Goal: Task Accomplishment & Management: Use online tool/utility

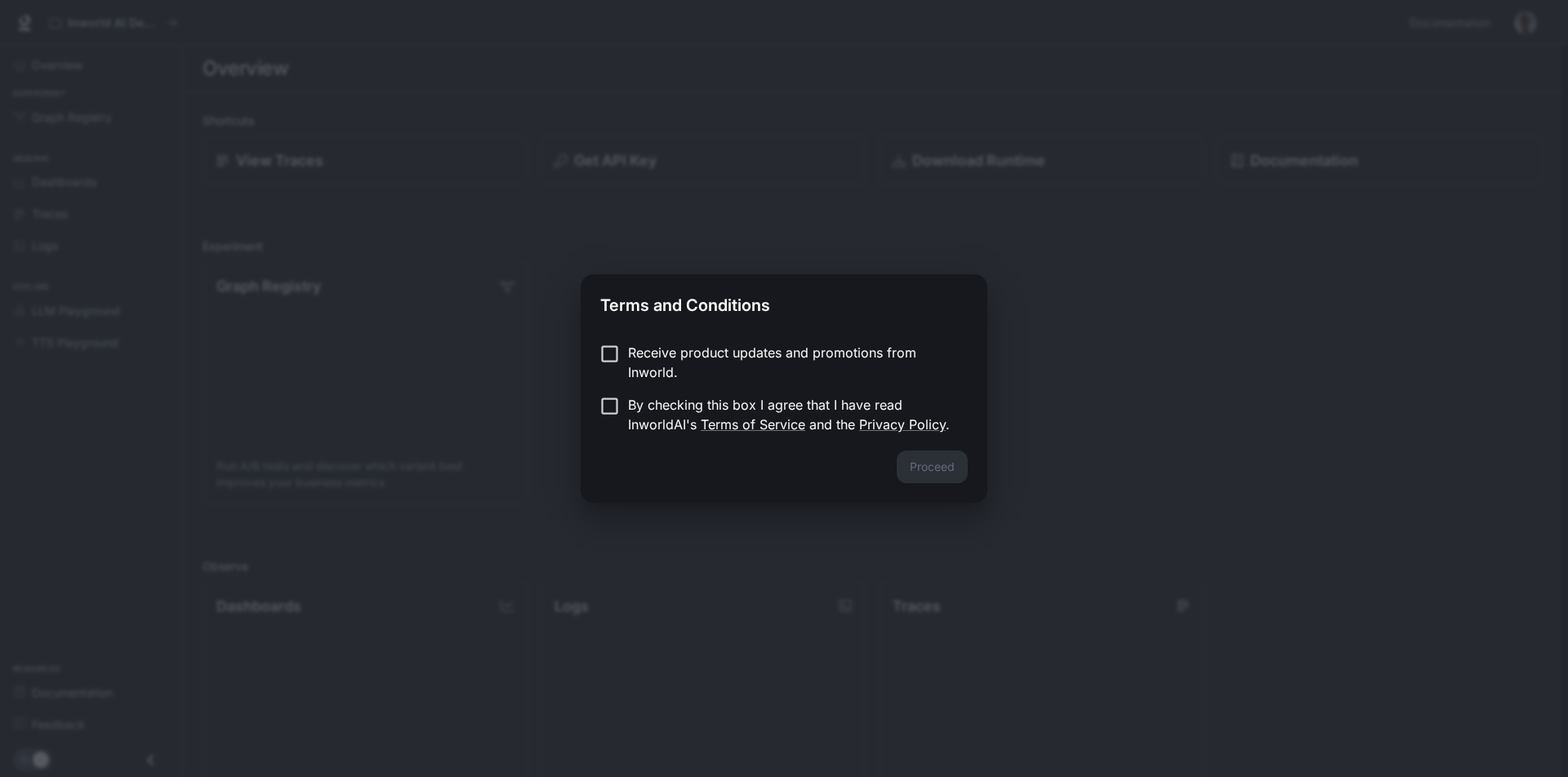
click at [916, 471] on div "Proceed" at bounding box center [784, 477] width 407 height 52
click at [648, 354] on p "Receive product updates and promotions from Inworld." at bounding box center [792, 363] width 327 height 39
click at [630, 413] on p "By checking this box I agree that I have read InworldAI's Terms of Service and …" at bounding box center [792, 414] width 327 height 39
click at [944, 461] on button "Proceed" at bounding box center [932, 467] width 71 height 33
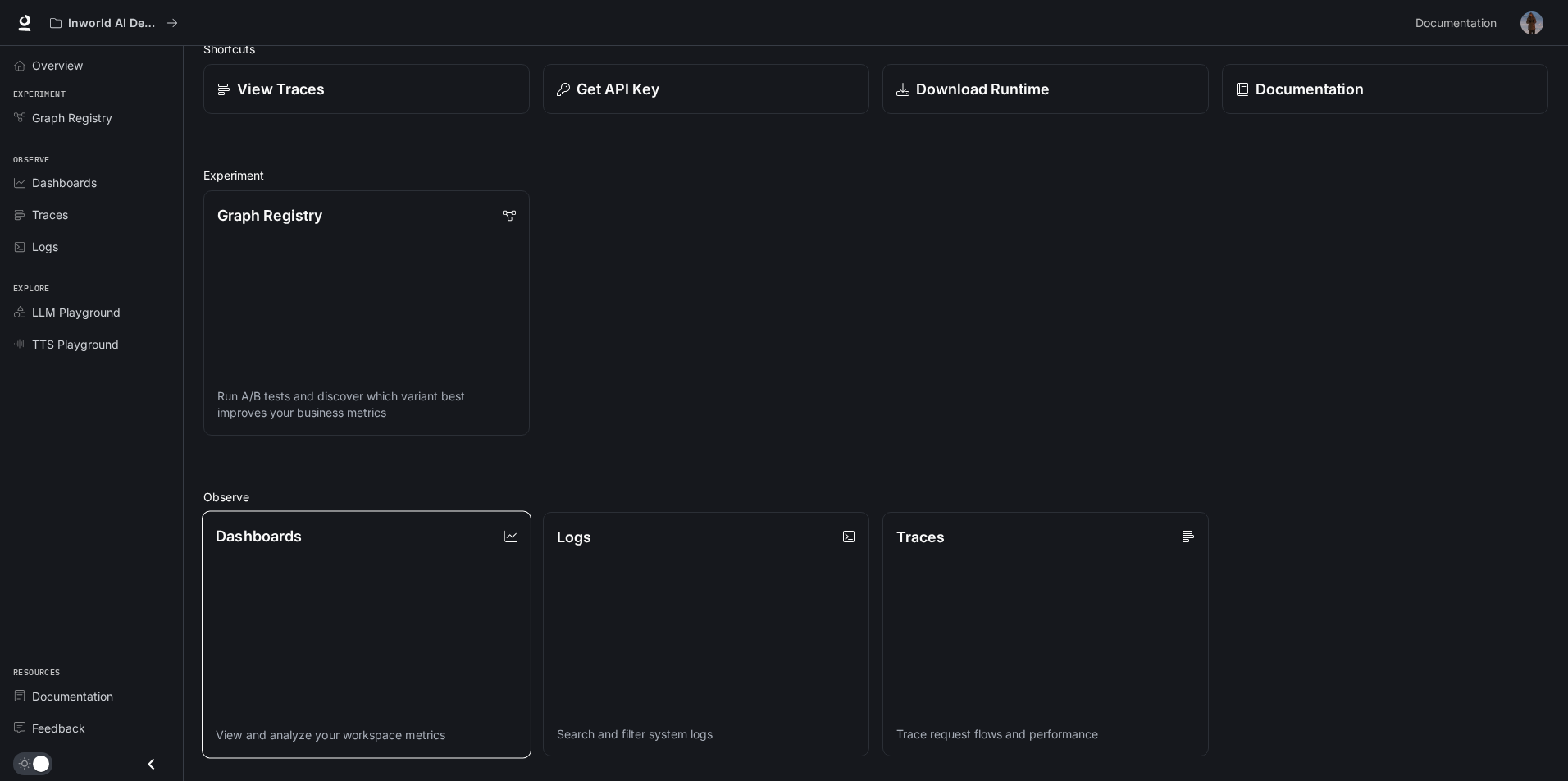
scroll to position [48, 0]
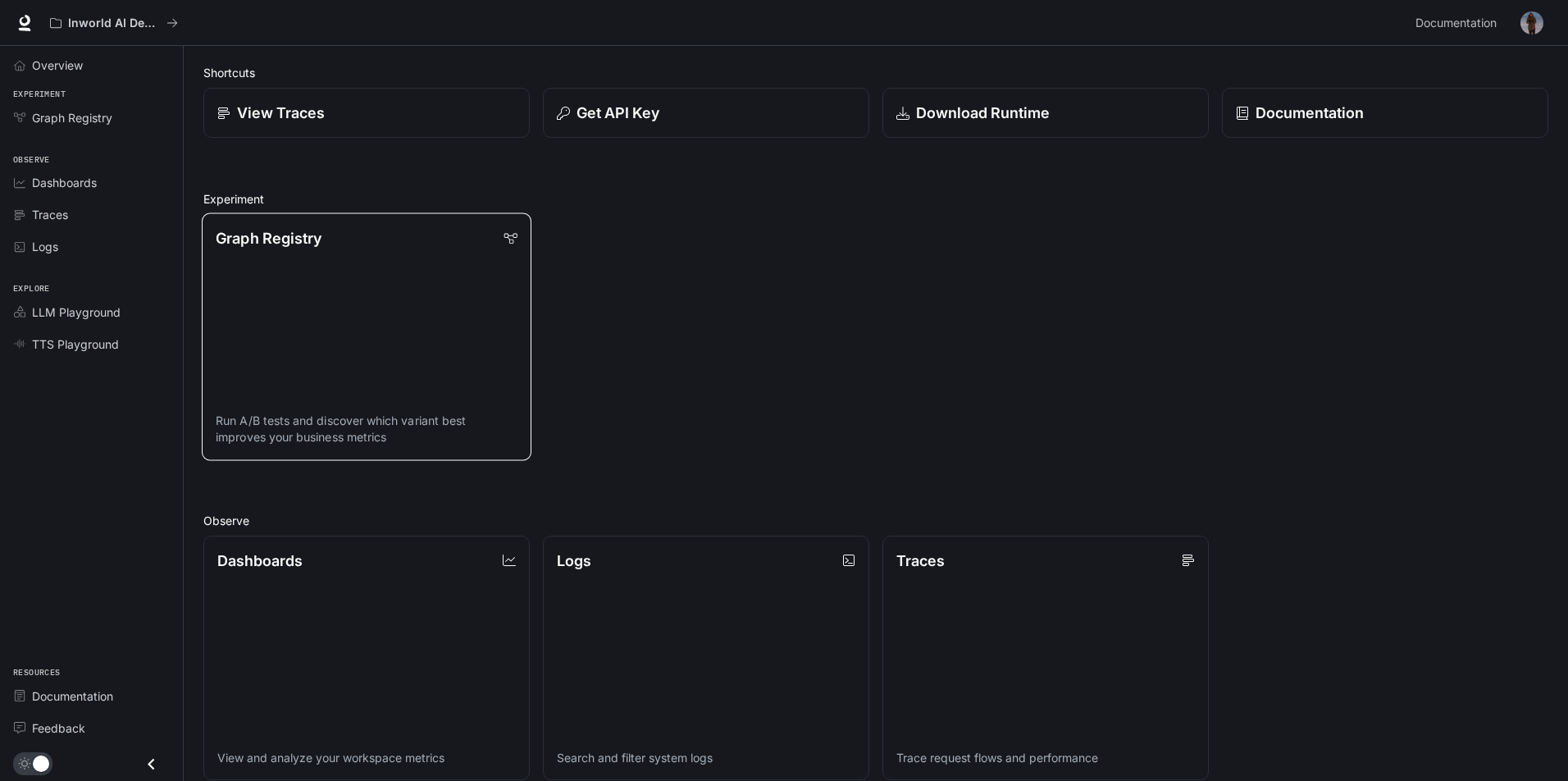
click at [323, 362] on link "Graph Registry Run A/B tests and discover which variant best improves your busi…" at bounding box center [366, 337] width 329 height 247
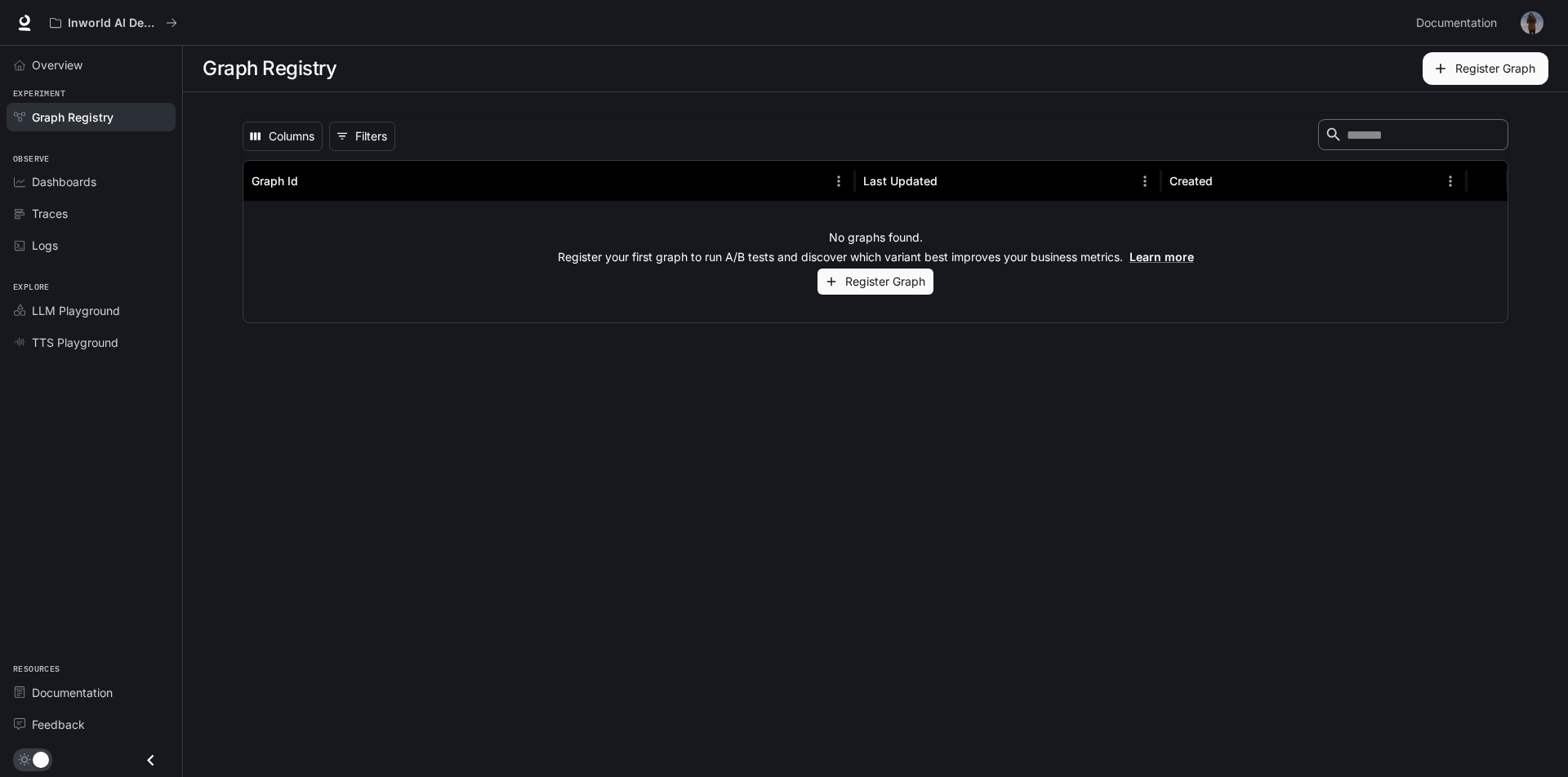
click at [882, 275] on button "Register Graph" at bounding box center [875, 282] width 116 height 27
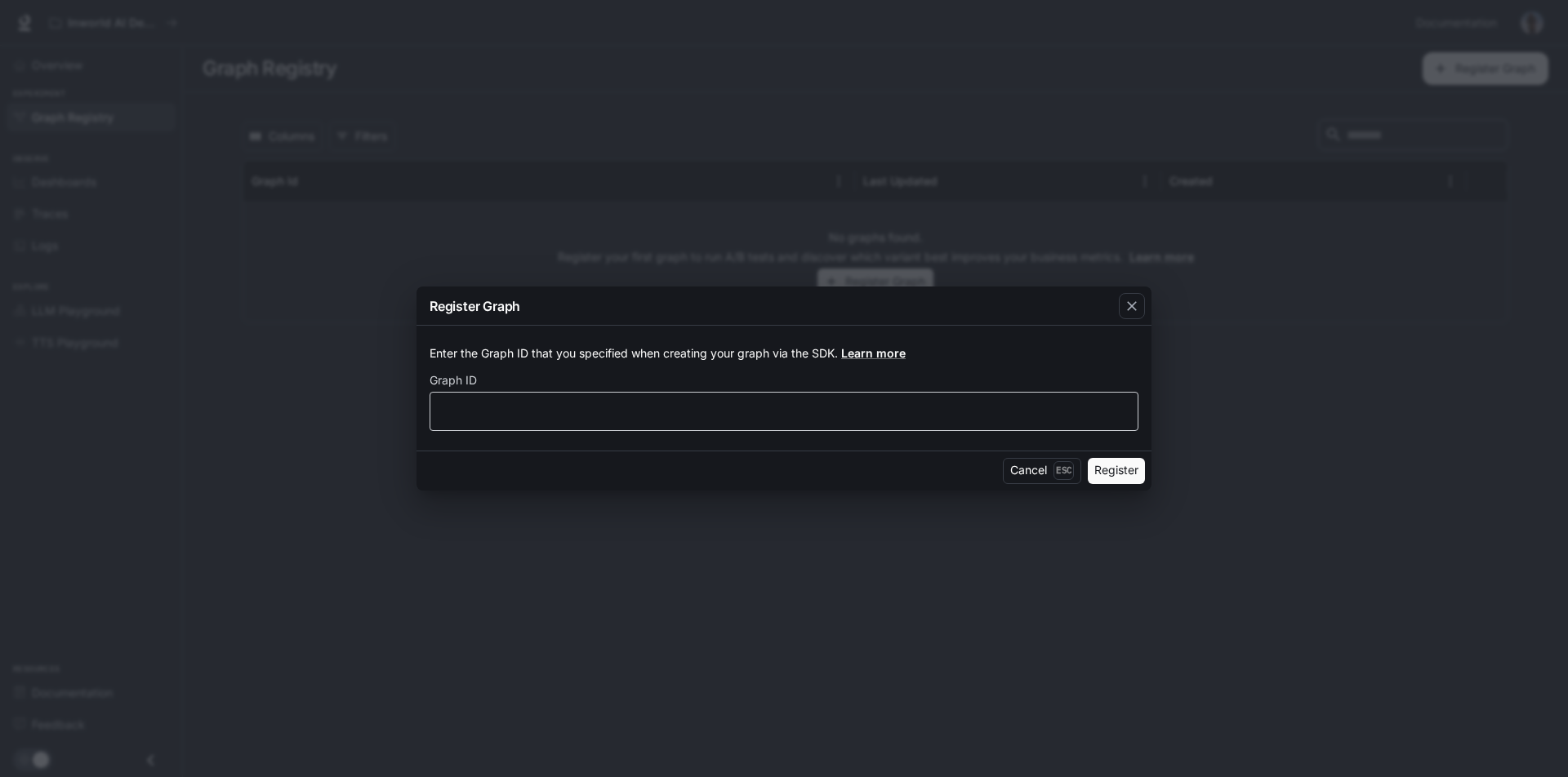
click at [695, 422] on div "​" at bounding box center [784, 411] width 709 height 39
type input "***"
click at [1111, 458] on button "Register" at bounding box center [1116, 470] width 57 height 26
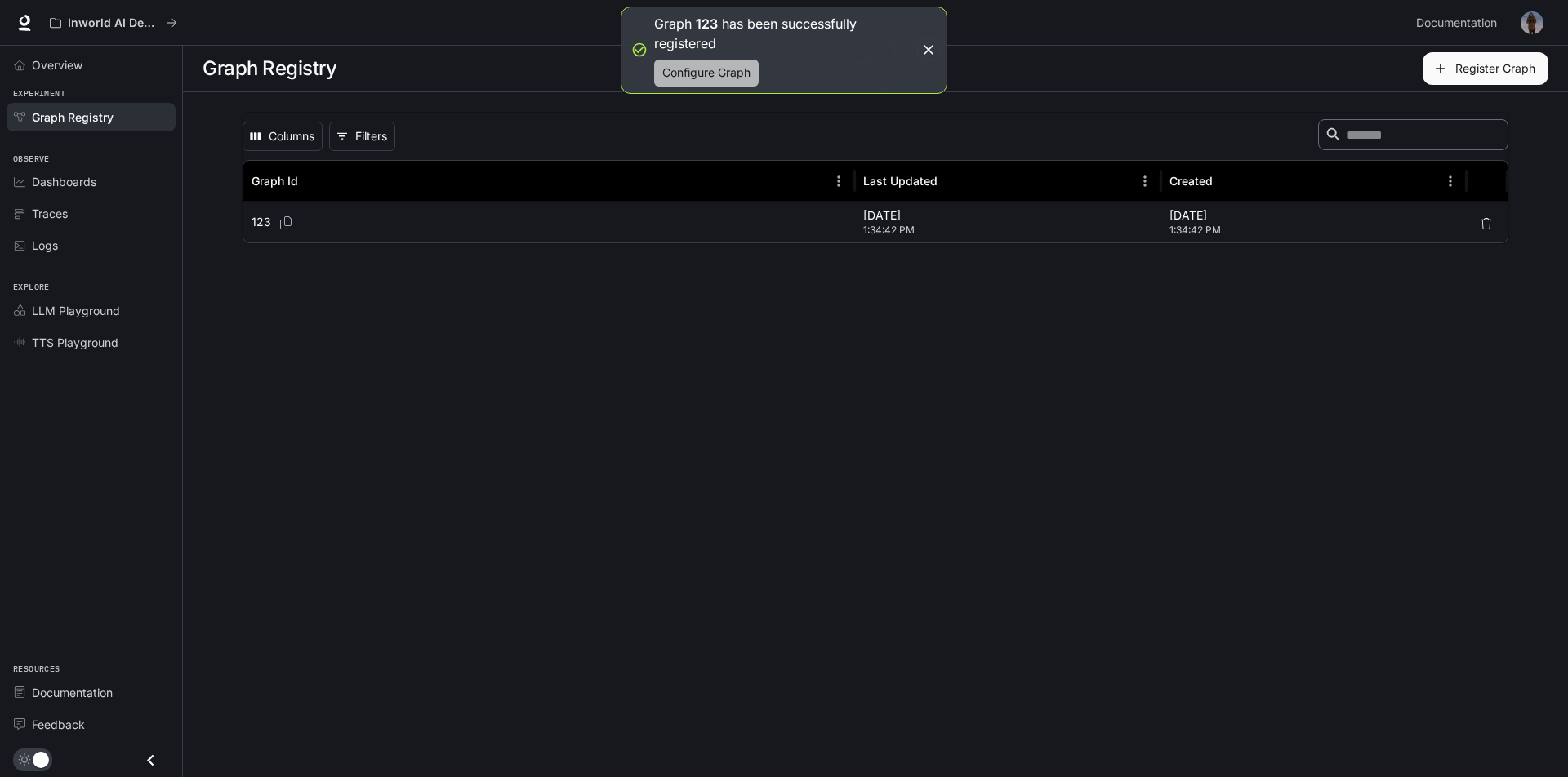
click at [719, 84] on button "Configure Graph" at bounding box center [706, 73] width 105 height 27
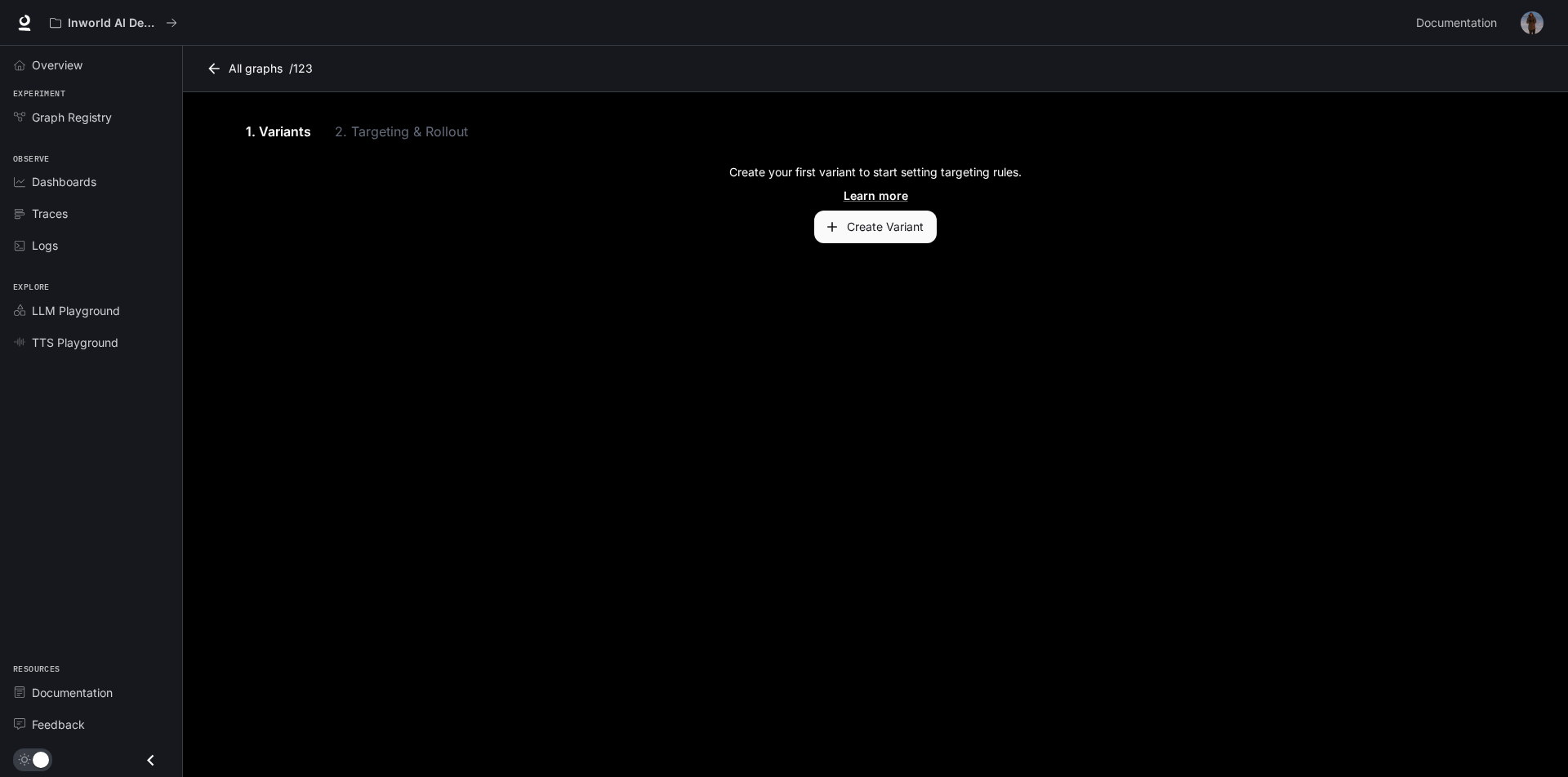
click at [877, 230] on button "Create Variant" at bounding box center [874, 227] width 122 height 33
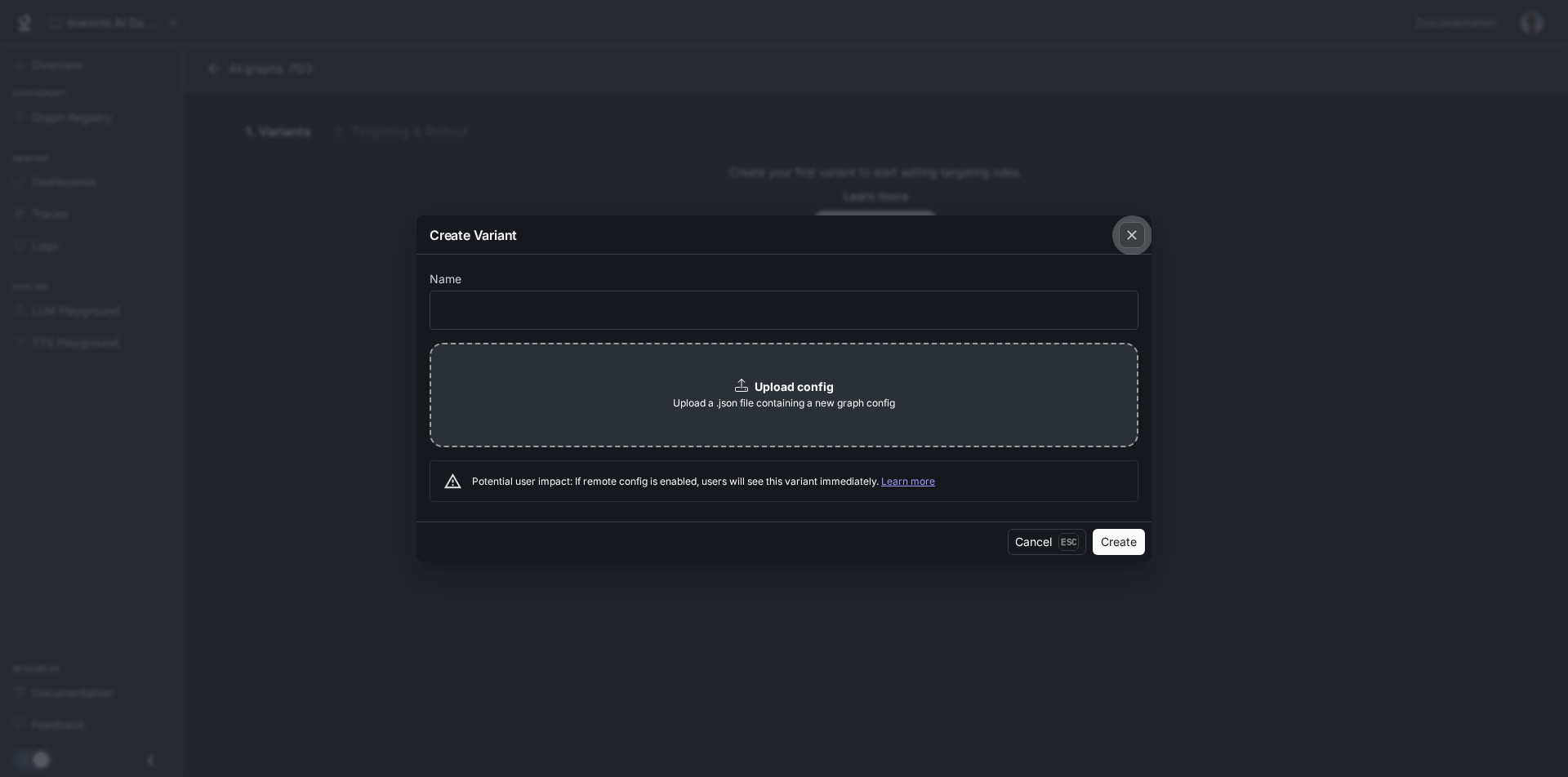
click at [1141, 234] on div "button" at bounding box center [1131, 235] width 26 height 26
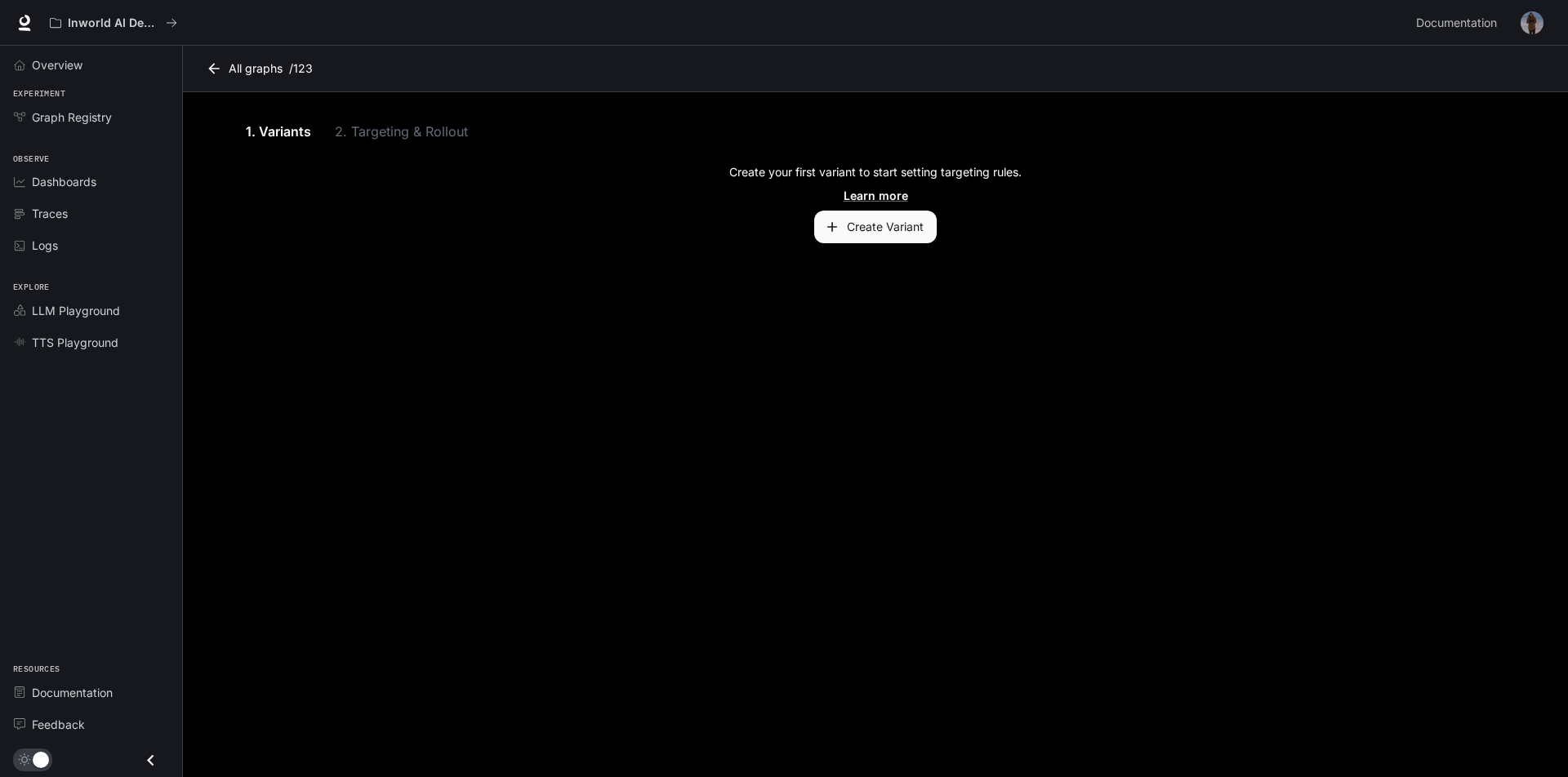
click at [397, 138] on div "1. Variants 2. Targeting & Rollout" at bounding box center [874, 131] width 1267 height 39
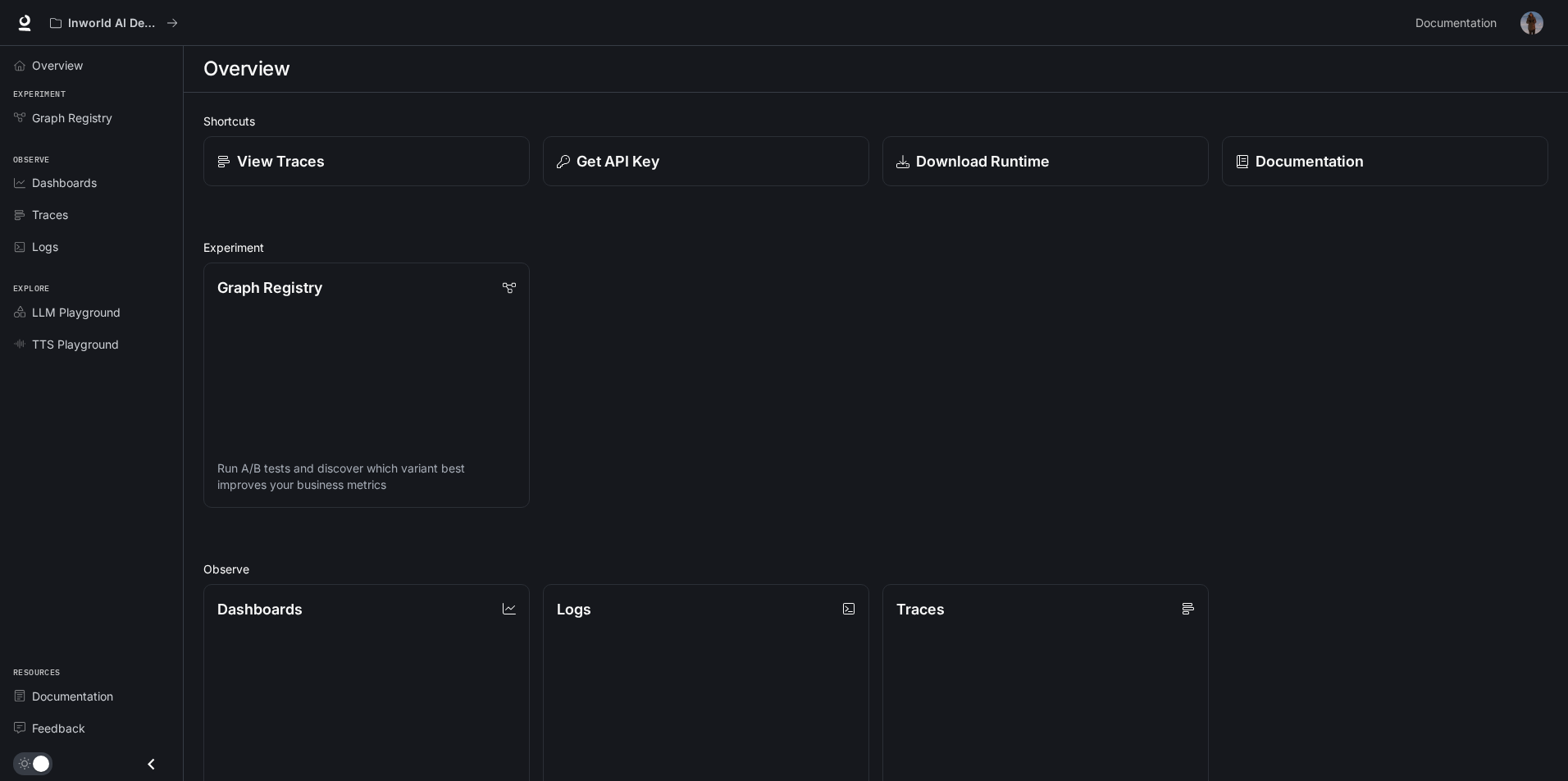
click at [695, 304] on div "Graph Registry Run A/B tests and discover which variant best improves your busi…" at bounding box center [870, 378] width 1358 height 258
click at [94, 122] on span "Graph Registry" at bounding box center [71, 118] width 80 height 17
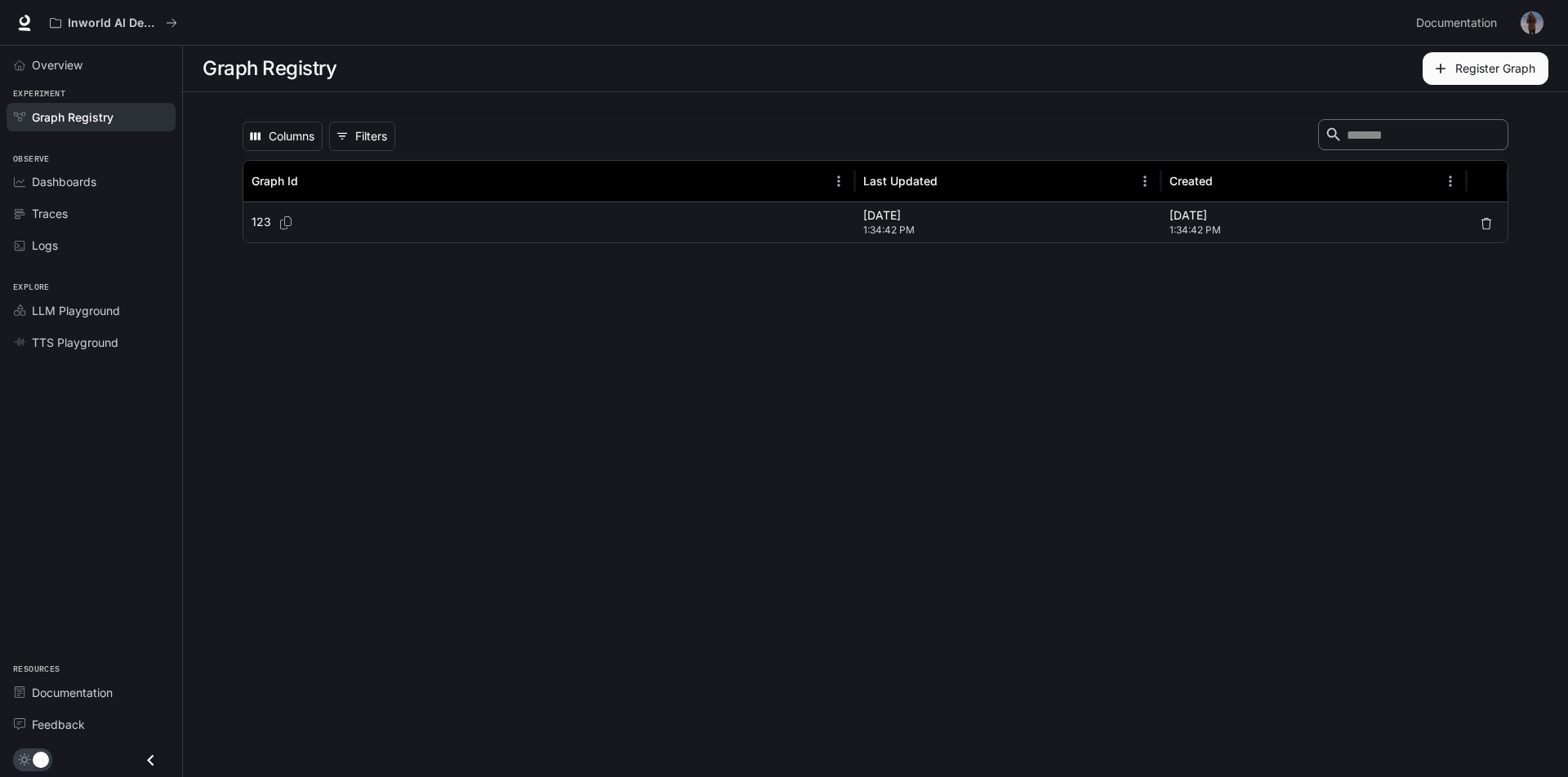
click at [765, 259] on div "Columns 0 Filters ​ Graph Id Last Updated Created 123 [DATE] 1:34:42 PM [DATE] …" at bounding box center [875, 178] width 1306 height 171
click at [70, 59] on span "Overview" at bounding box center [57, 65] width 51 height 17
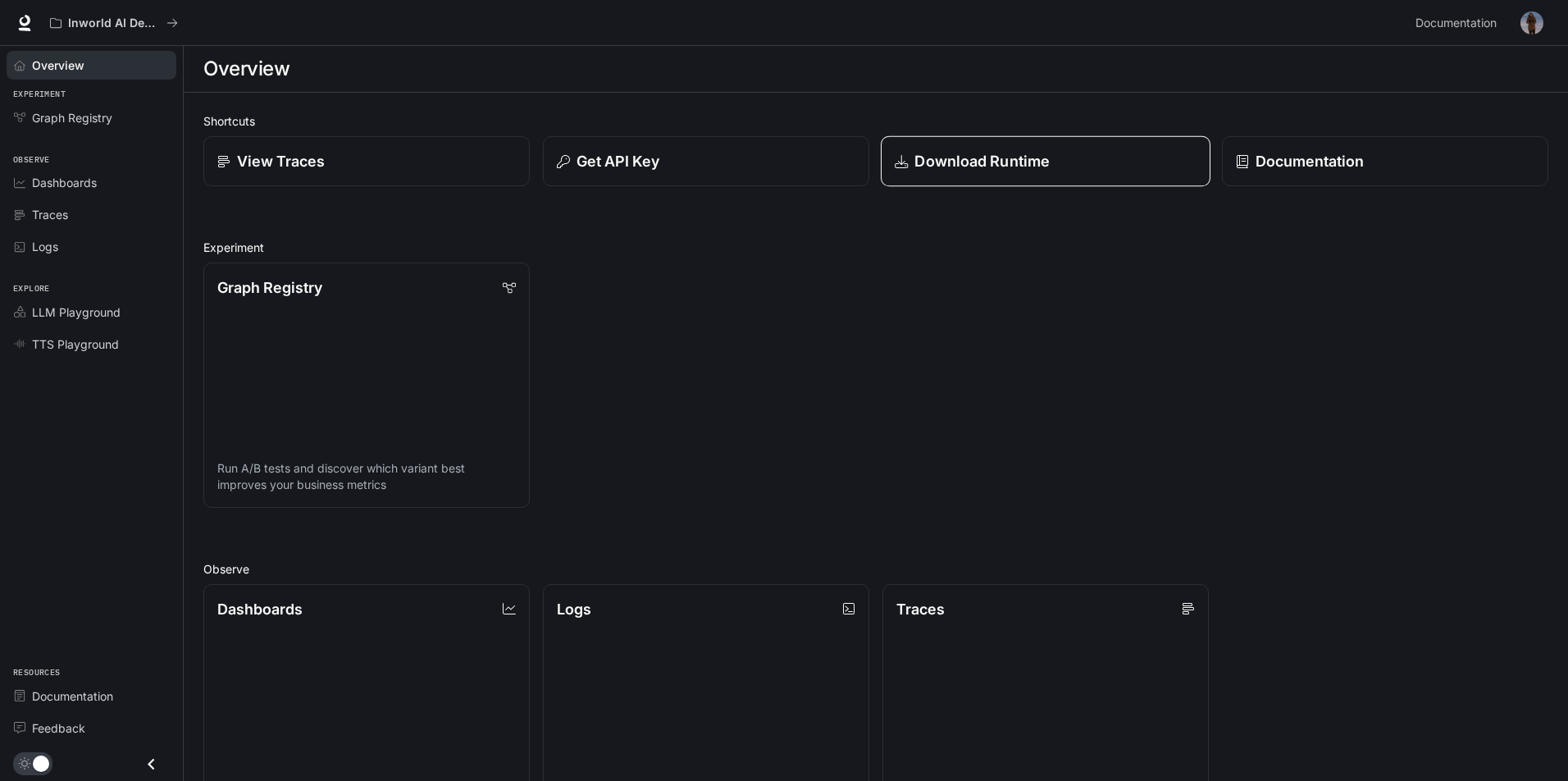
click at [1128, 149] on link "Download Runtime" at bounding box center [1045, 161] width 329 height 51
